Goal: Check status: Check status

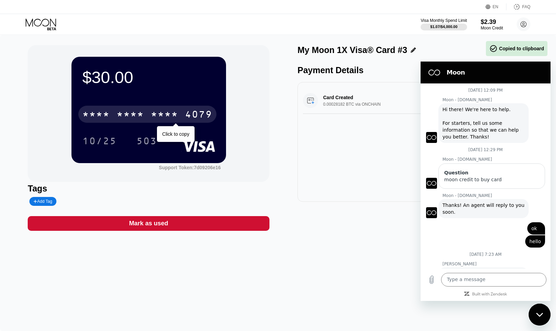
scroll to position [343, 0]
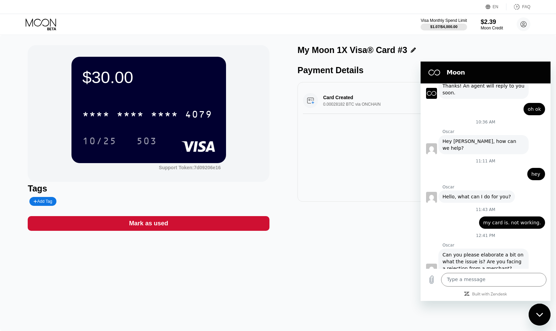
click at [40, 23] on icon at bounding box center [42, 24] width 32 height 12
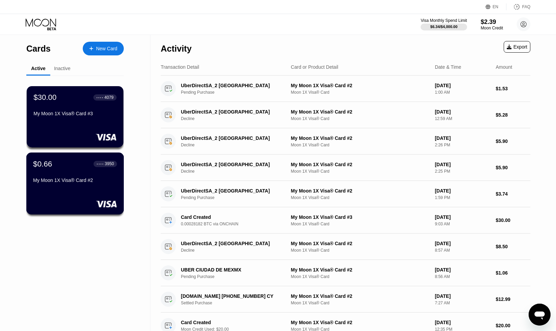
click at [65, 181] on div "My Moon 1X Visa® Card #2" at bounding box center [75, 179] width 84 height 5
